Goal: Task Accomplishment & Management: Manage account settings

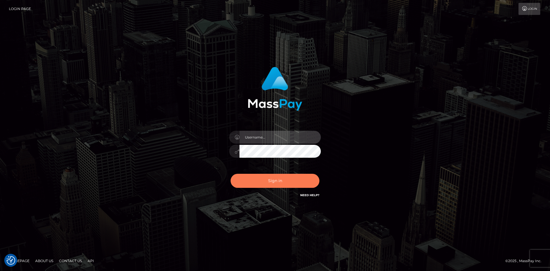
type input "tinan"
click at [291, 176] on button "Sign in" at bounding box center [275, 181] width 89 height 14
type input "tinan"
click at [291, 174] on button "Sign in" at bounding box center [275, 181] width 89 height 14
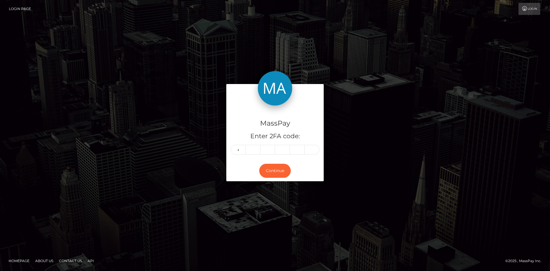
type input "0"
type input "8"
type input "2"
type input "9"
type input "0"
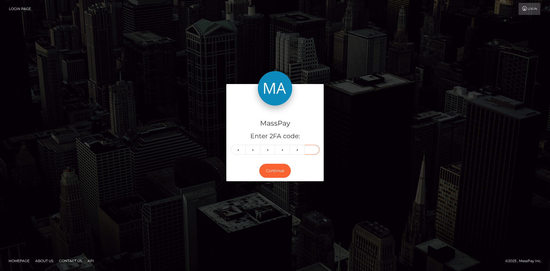
type input "4"
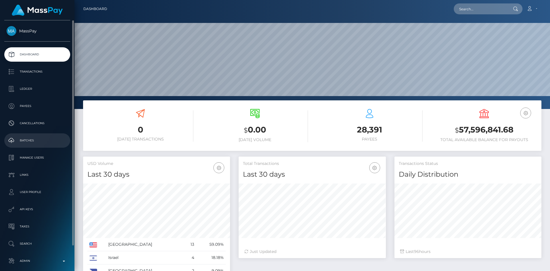
scroll to position [27, 0]
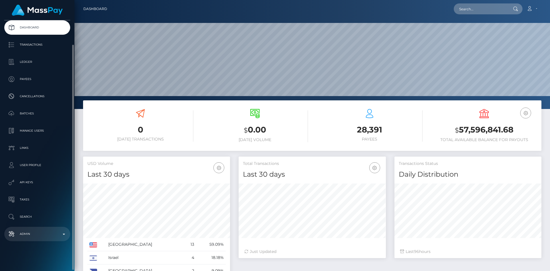
click at [36, 235] on p "Admin" at bounding box center [37, 234] width 61 height 9
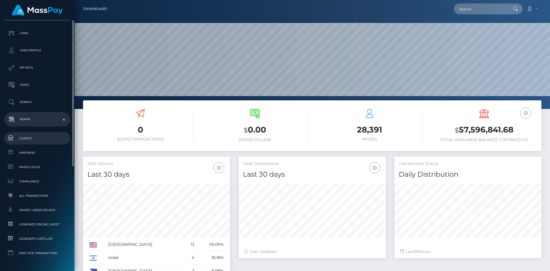
scroll to position [160, 0]
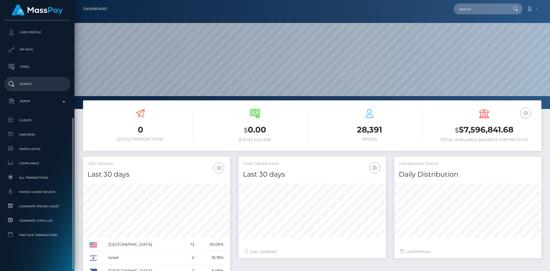
click at [43, 87] on p "Search" at bounding box center [37, 84] width 61 height 9
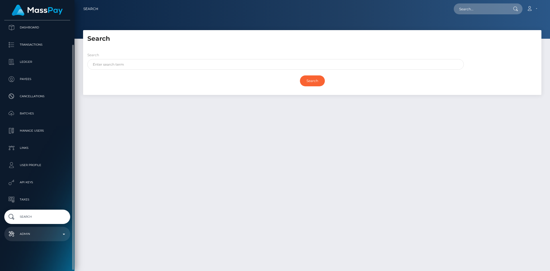
click at [33, 238] on link "Admin" at bounding box center [37, 234] width 66 height 14
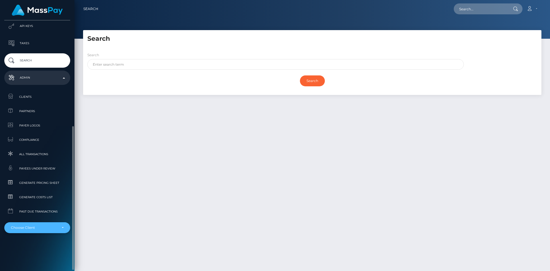
click at [42, 232] on div "Choose Client" at bounding box center [37, 227] width 66 height 11
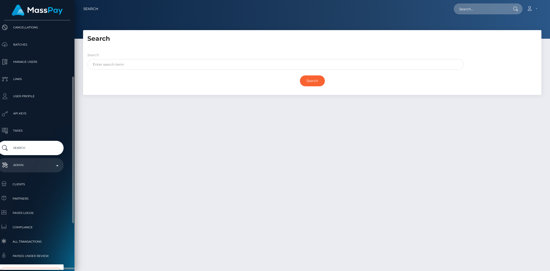
scroll to position [175, 7]
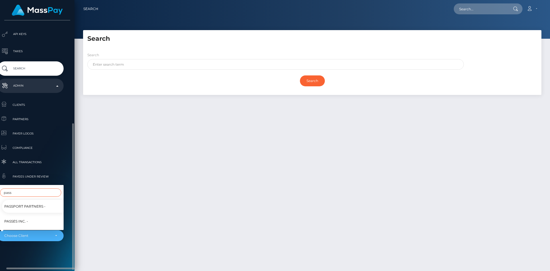
type input "pass"
click at [40, 204] on span "Passport Partners -" at bounding box center [24, 205] width 41 height 7
select select "228"
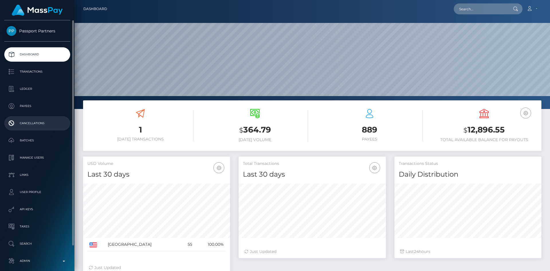
scroll to position [102, 147]
click at [32, 144] on p "Batches" at bounding box center [37, 140] width 61 height 9
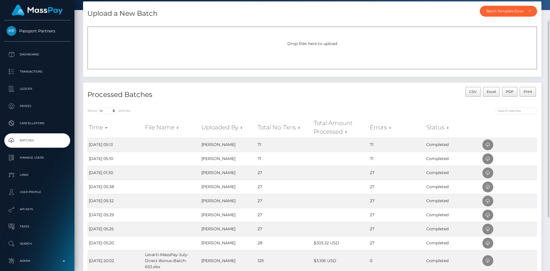
scroll to position [86, 0]
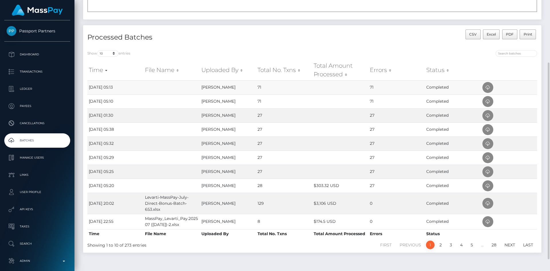
click at [374, 87] on td "71" at bounding box center [397, 87] width 56 height 14
click at [485, 89] on icon at bounding box center [488, 87] width 7 height 7
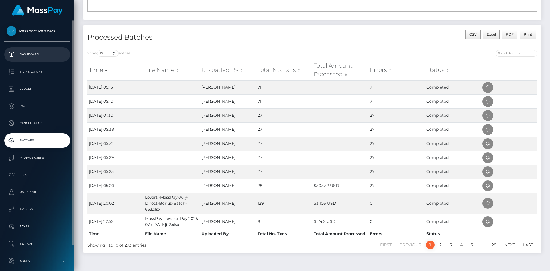
click at [49, 54] on p "Dashboard" at bounding box center [37, 54] width 61 height 9
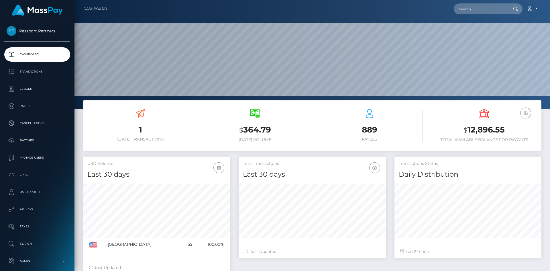
scroll to position [102, 147]
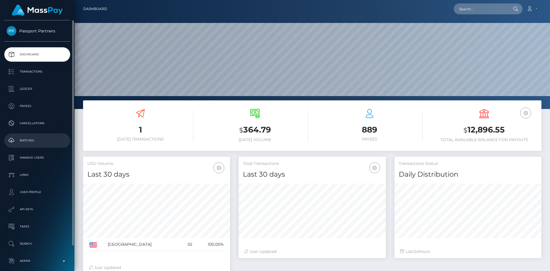
click at [34, 139] on p "Batches" at bounding box center [37, 140] width 61 height 9
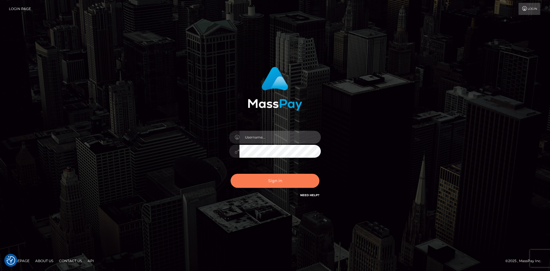
type input "tinan"
click at [281, 184] on button "Sign in" at bounding box center [275, 181] width 89 height 14
type input "tinan"
click at [303, 183] on button "Sign in" at bounding box center [275, 181] width 89 height 14
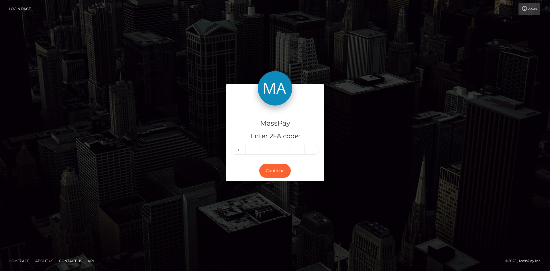
type input "1"
type input "5"
type input "0"
type input "8"
type input "6"
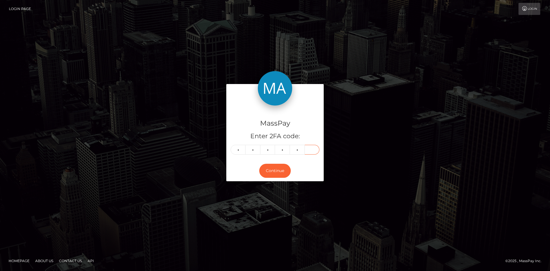
type input "7"
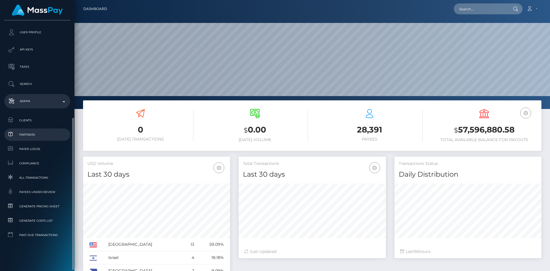
click at [33, 140] on link "Partners" at bounding box center [37, 134] width 66 height 12
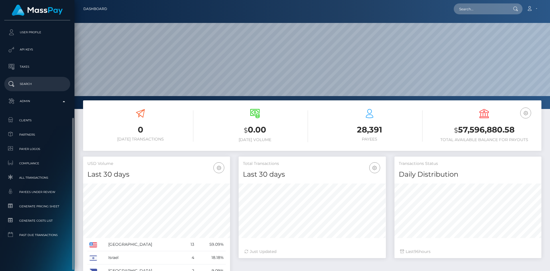
click at [36, 81] on p "Search" at bounding box center [37, 84] width 61 height 9
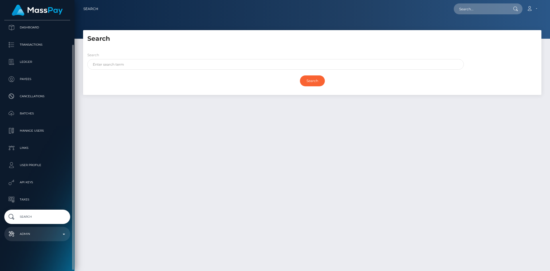
click at [38, 237] on p "Admin" at bounding box center [37, 234] width 61 height 9
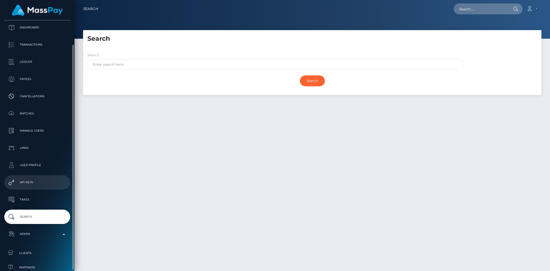
scroll to position [177, 0]
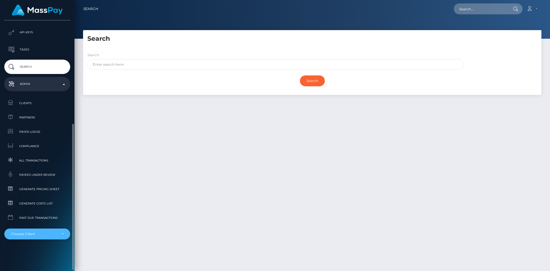
click at [47, 230] on div "Choose Client" at bounding box center [37, 233] width 66 height 11
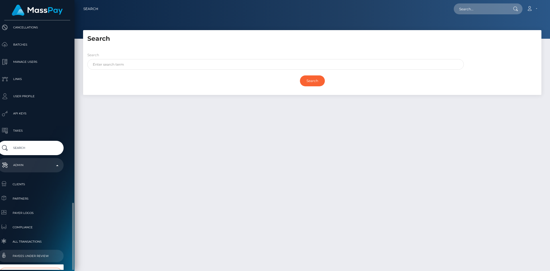
scroll to position [175, 7]
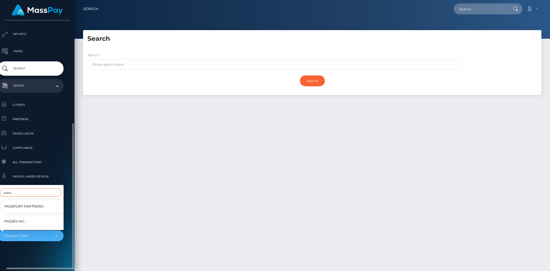
type input "pass"
click at [30, 204] on span "Passport Partners -" at bounding box center [24, 205] width 41 height 7
select select "228"
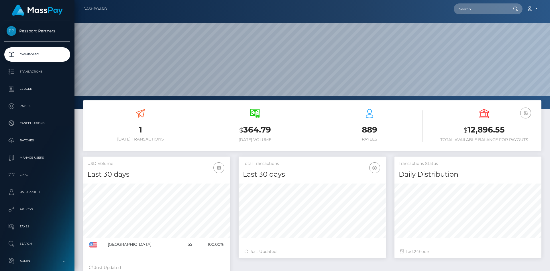
scroll to position [102, 147]
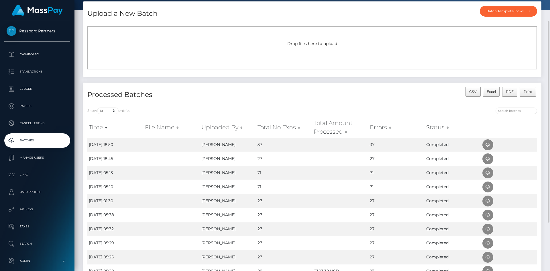
scroll to position [86, 0]
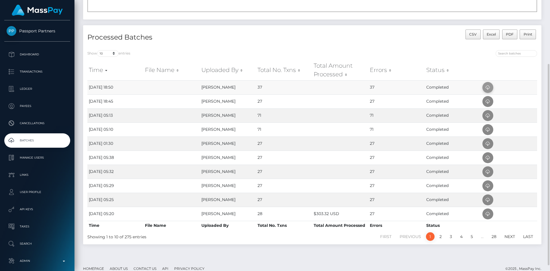
click at [487, 88] on icon at bounding box center [488, 87] width 7 height 7
click at [490, 86] on icon at bounding box center [488, 87] width 7 height 7
click at [487, 88] on icon at bounding box center [488, 87] width 7 height 7
